Goal: Transaction & Acquisition: Book appointment/travel/reservation

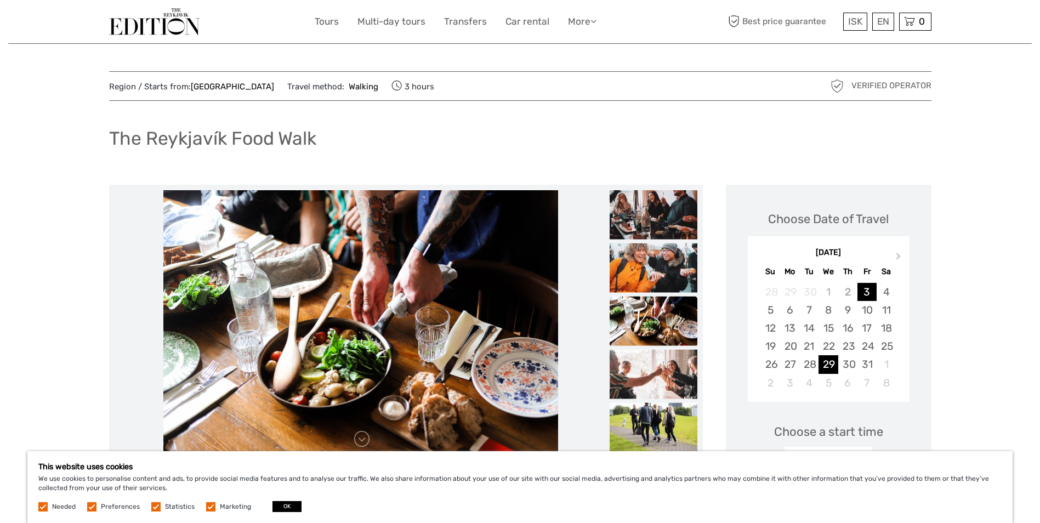
click at [830, 361] on div "29" at bounding box center [828, 364] width 19 height 18
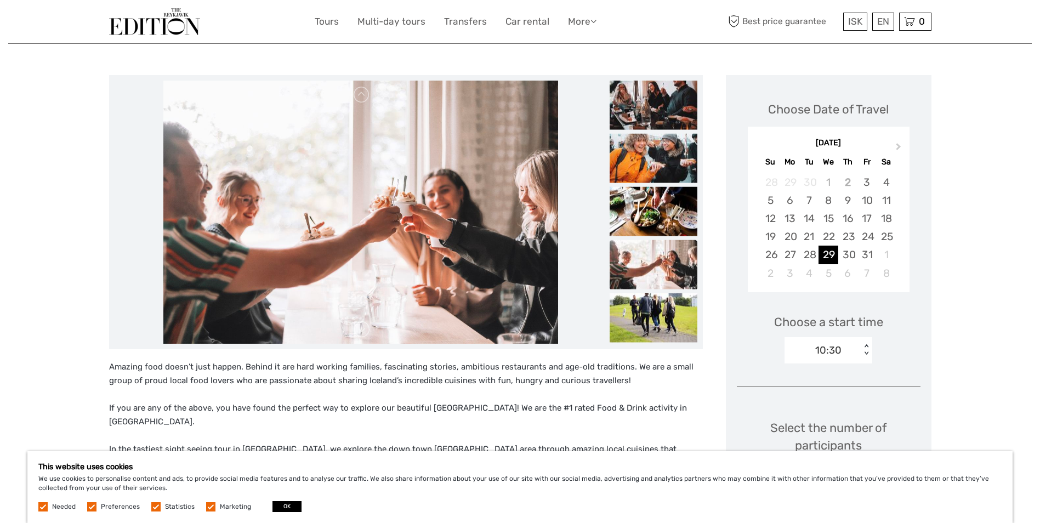
scroll to position [384, 0]
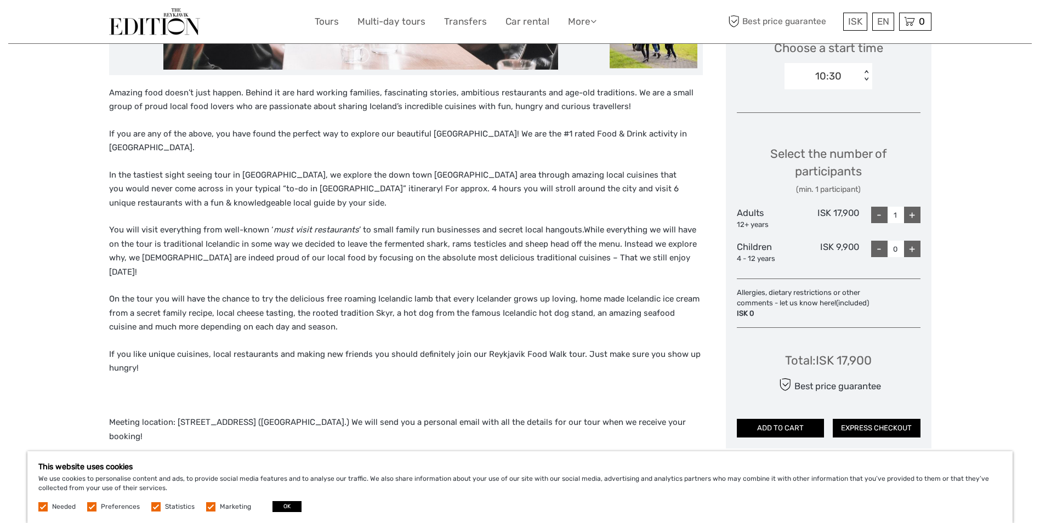
click at [914, 215] on div "+" at bounding box center [912, 215] width 16 height 16
click at [866, 80] on div "< >" at bounding box center [866, 76] width 9 height 12
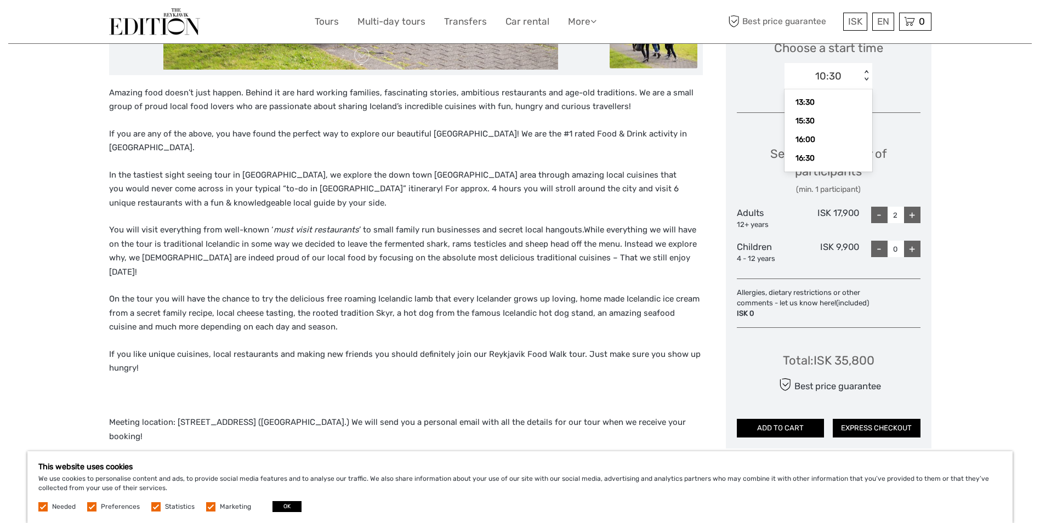
scroll to position [115, 0]
click at [798, 126] on div "16:00" at bounding box center [828, 125] width 77 height 19
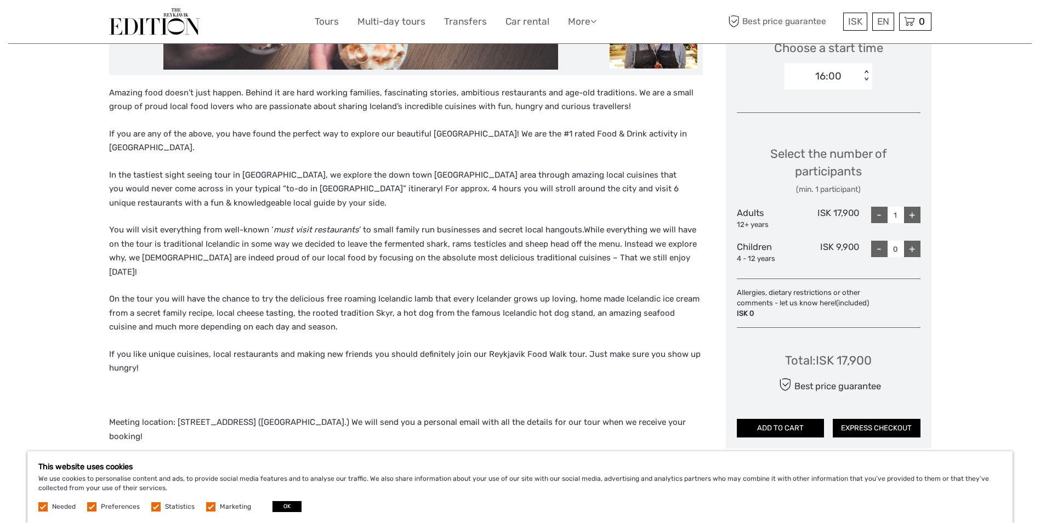
click at [912, 214] on div "+" at bounding box center [912, 215] width 16 height 16
type input "2"
click at [959, 348] on div "Region / Starts from: Capital Region Travel method: Walking 3 hours Verified Op…" at bounding box center [520, 286] width 1024 height 1341
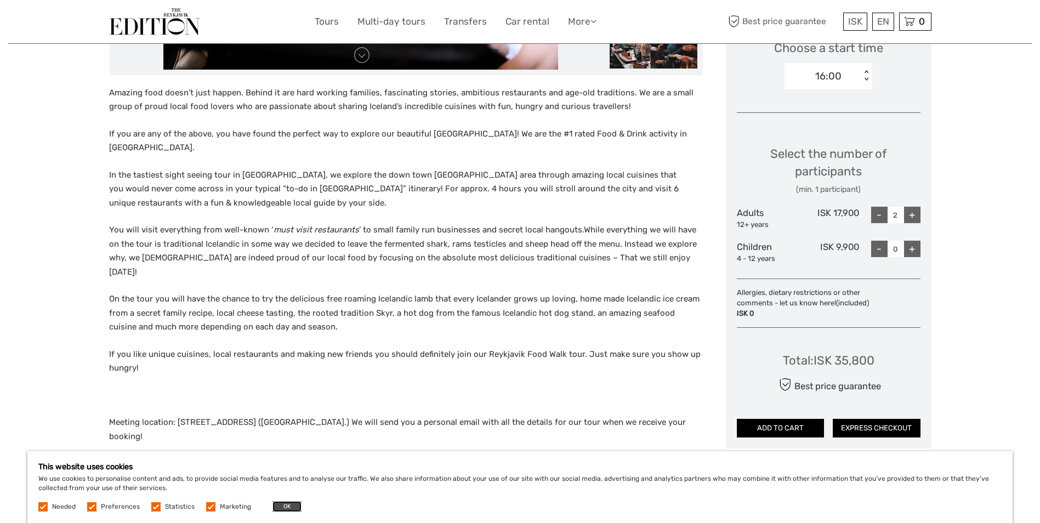
click at [293, 509] on button "OK" at bounding box center [287, 506] width 29 height 11
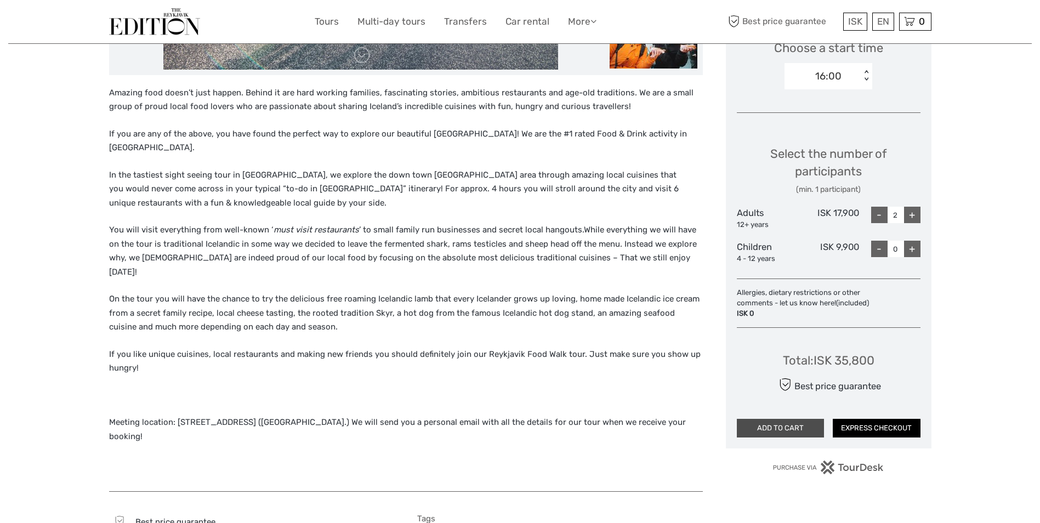
click at [805, 436] on button "ADD TO CART" at bounding box center [781, 428] width 88 height 19
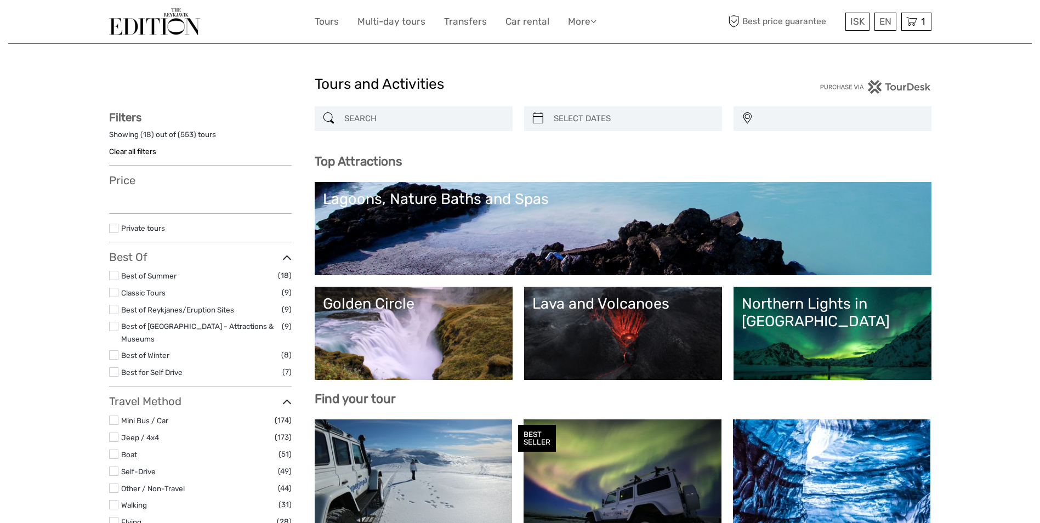
select select
